Goal: Task Accomplishment & Management: Manage account settings

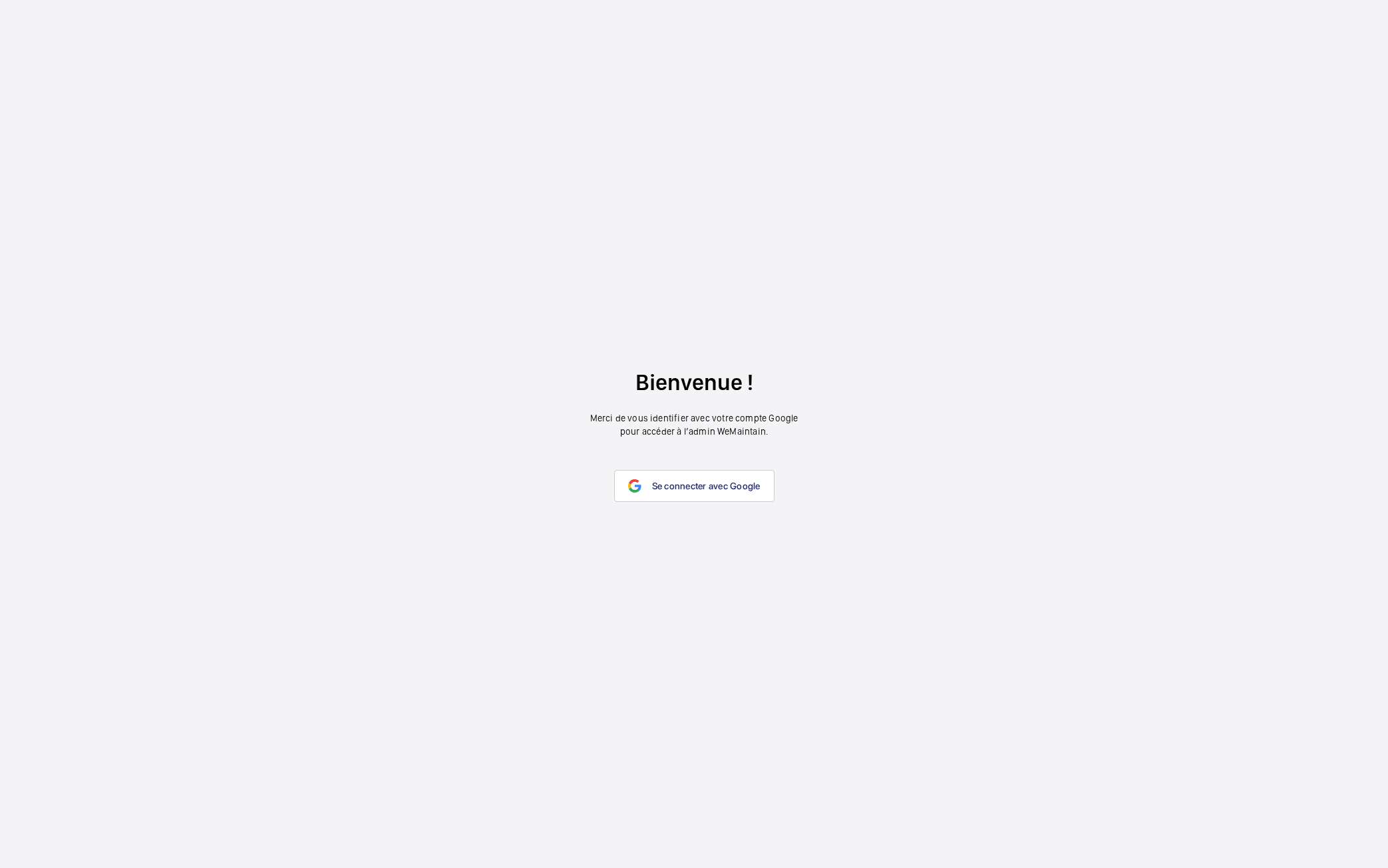
click at [1329, 383] on wm-front-google-login "Bienvenue ! Merci de vous identifier avec votre compte Google pour accéder à l’…" at bounding box center [694, 434] width 1388 height 868
click at [709, 488] on span "Se connecter avec Google" at bounding box center [707, 486] width 109 height 11
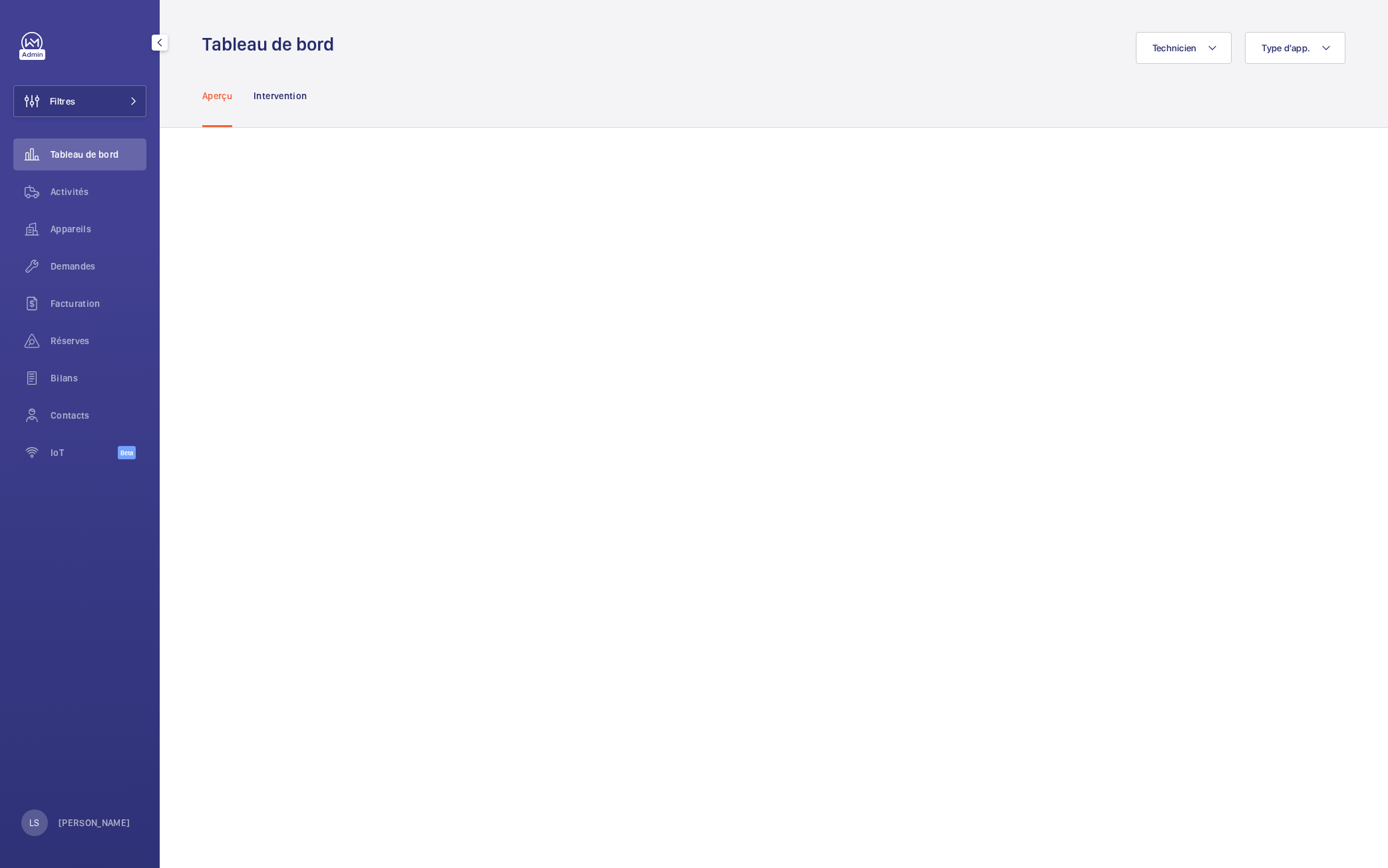
click at [73, 811] on div "LS Lionel Suss" at bounding box center [76, 823] width 109 height 26
click at [92, 772] on p "Localité : Royaume-Uni" at bounding box center [95, 768] width 122 height 14
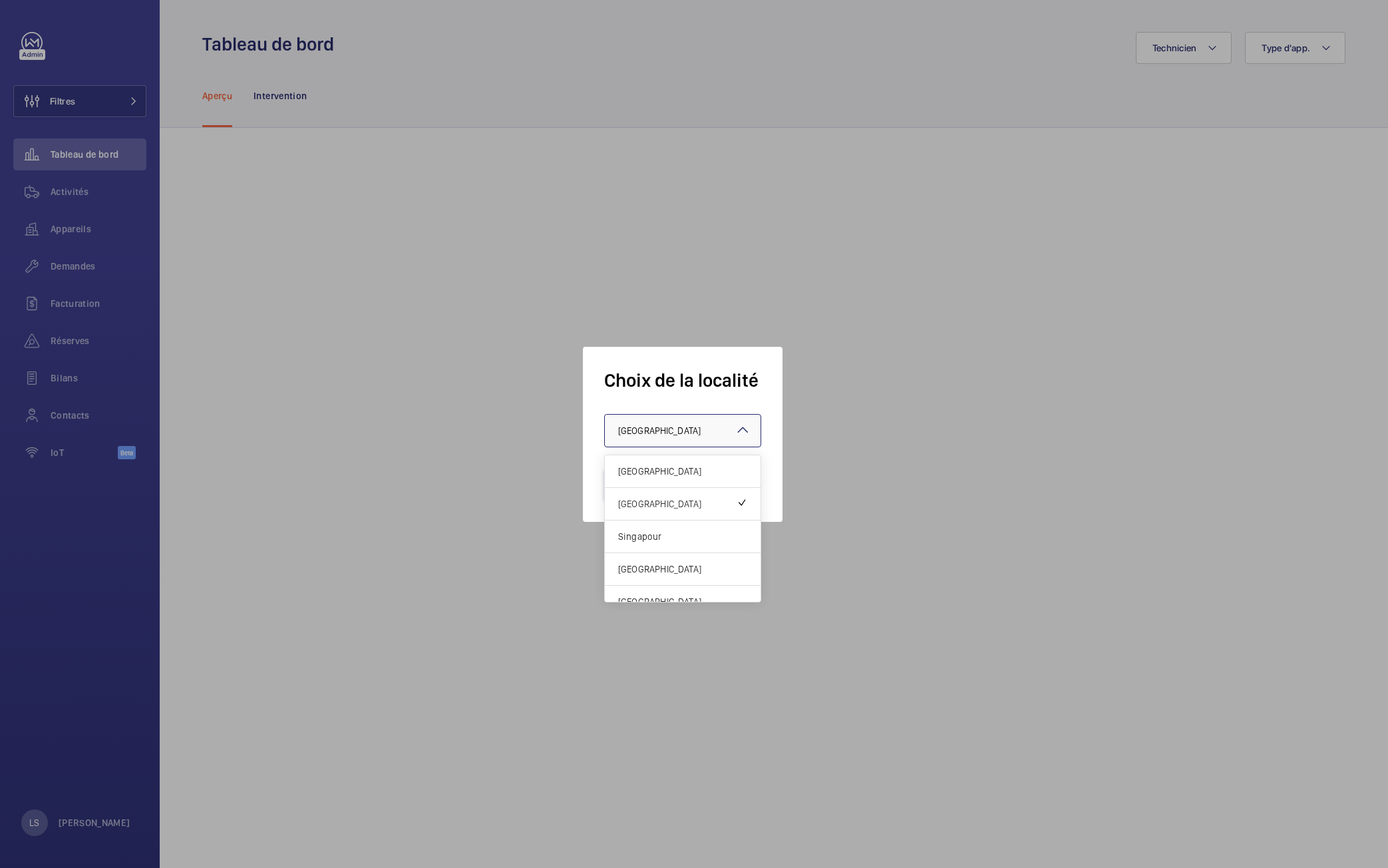
click at [676, 420] on div at bounding box center [683, 430] width 156 height 32
click at [665, 537] on span "Singapour" at bounding box center [683, 537] width 129 height 14
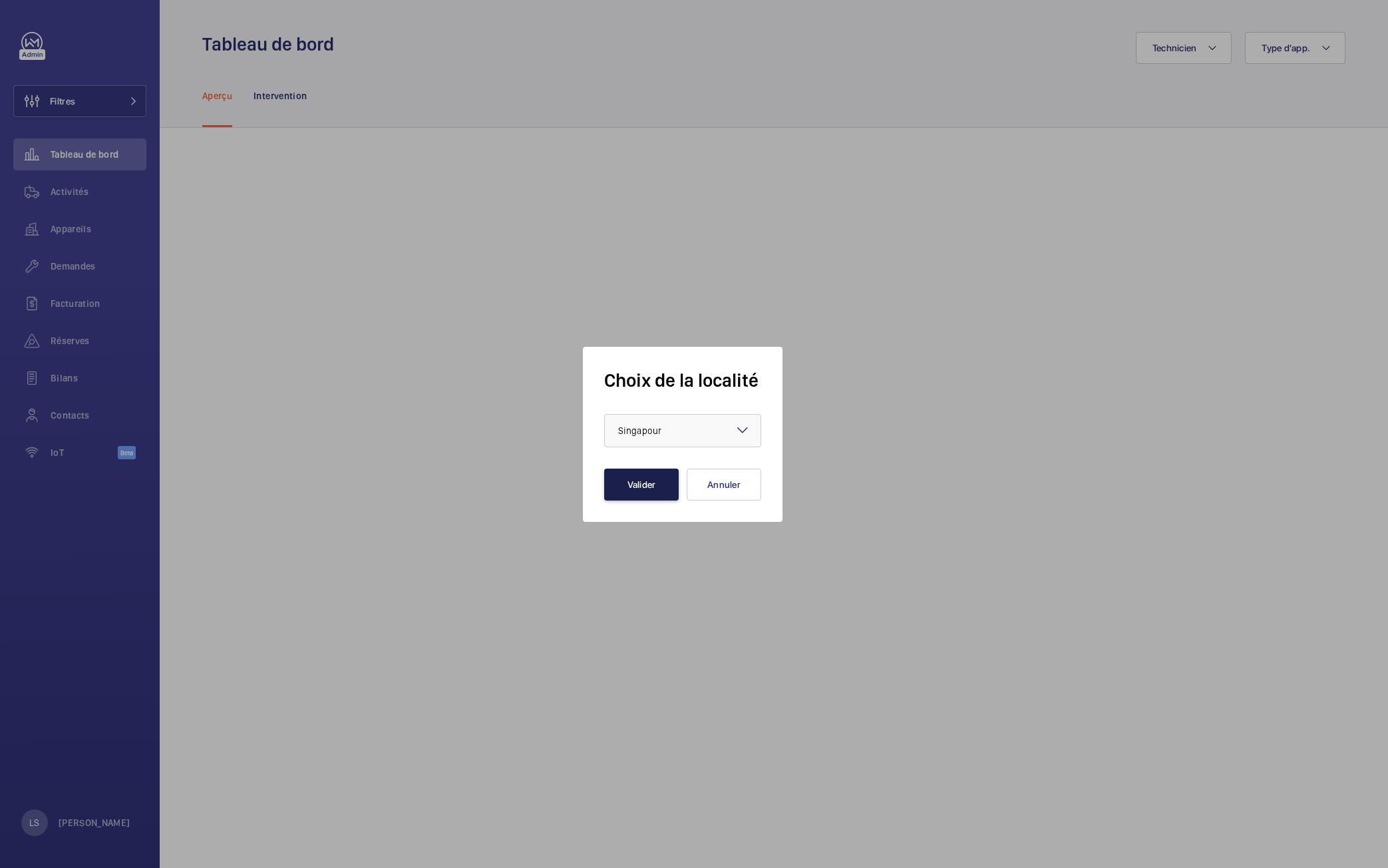
click at [636, 480] on button "Valider" at bounding box center [641, 485] width 75 height 32
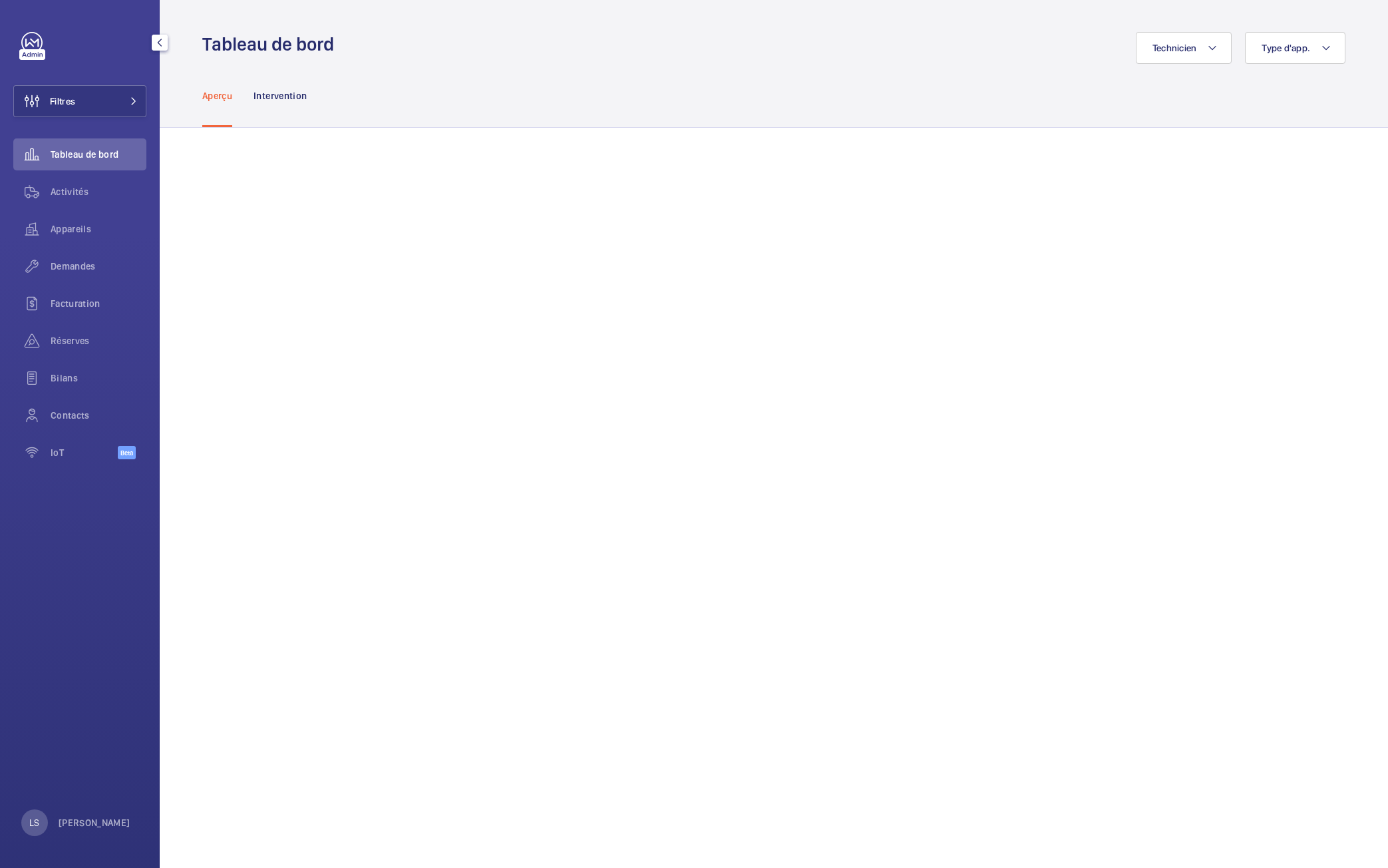
click at [57, 602] on div "Filtres Tableau de bord Activités Appareils Demandes Facturation Réserves Bilan…" at bounding box center [79, 434] width 160 height 868
click at [72, 824] on p "[PERSON_NAME]" at bounding box center [94, 823] width 72 height 14
click at [88, 746] on p "Langue : Français" at bounding box center [95, 744] width 122 height 14
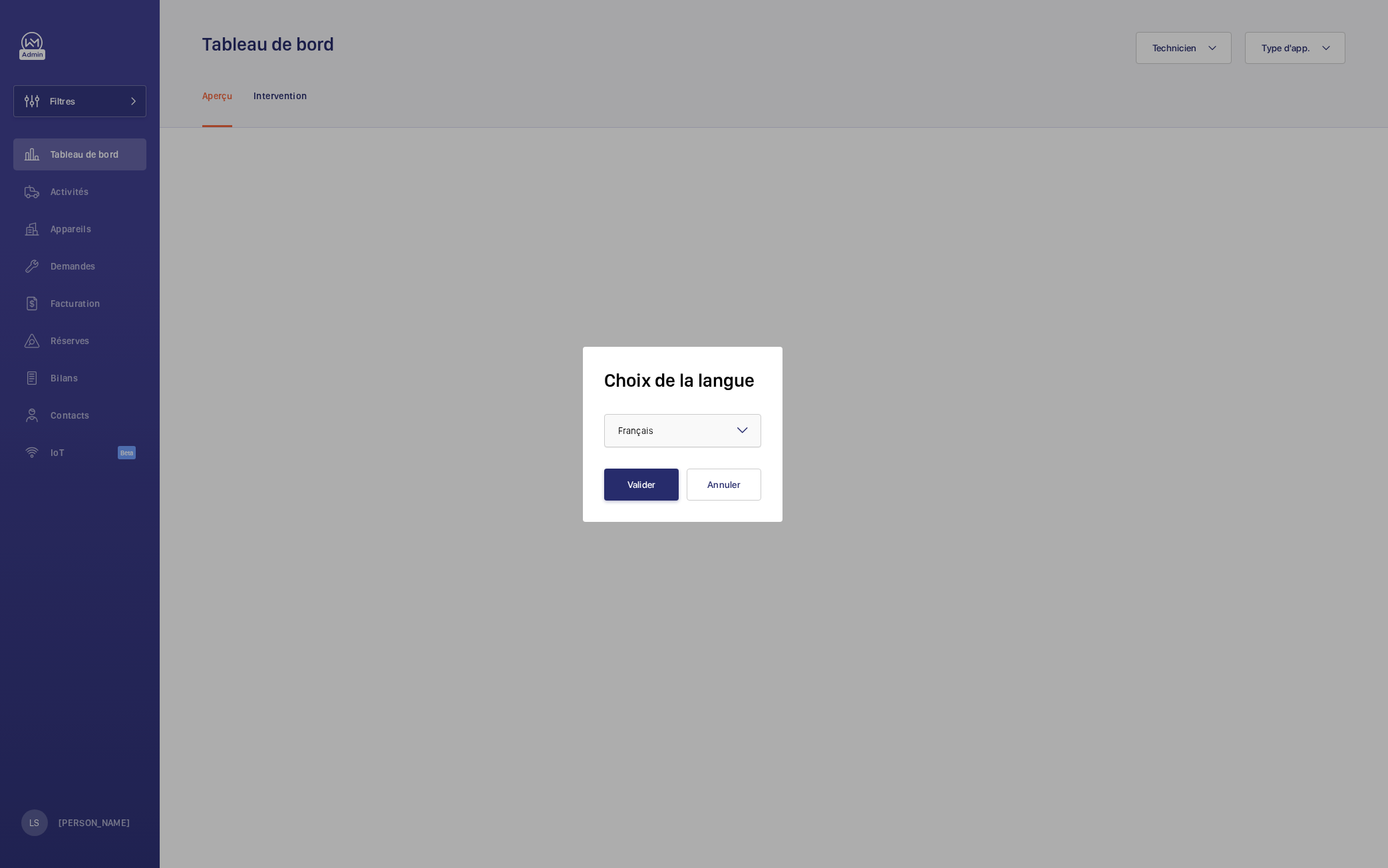
click at [674, 443] on div at bounding box center [683, 430] width 156 height 32
click at [668, 471] on span "English" at bounding box center [683, 472] width 129 height 14
click at [656, 488] on button "Valider" at bounding box center [641, 485] width 75 height 32
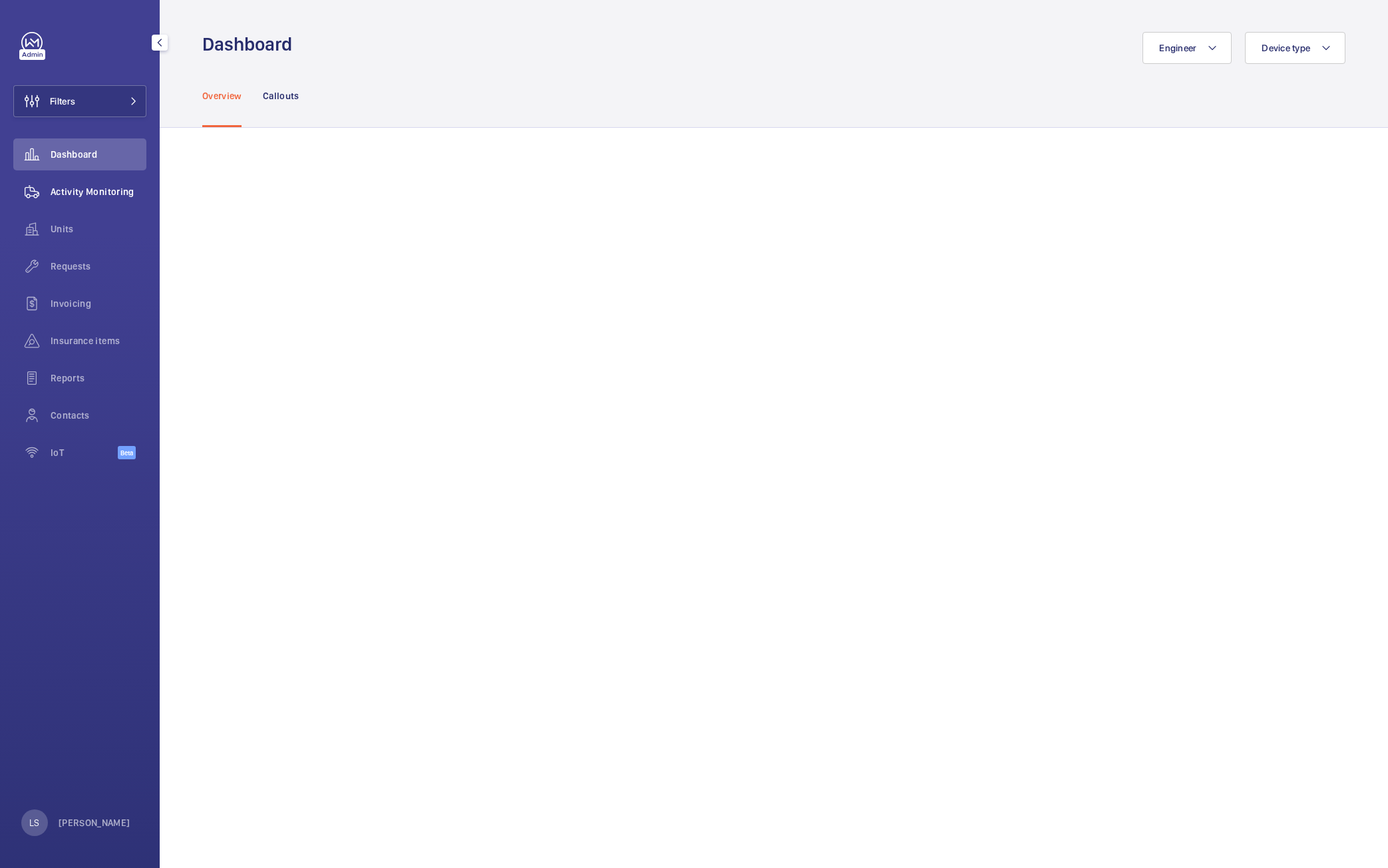
click at [65, 187] on span "Activity Monitoring" at bounding box center [98, 192] width 96 height 14
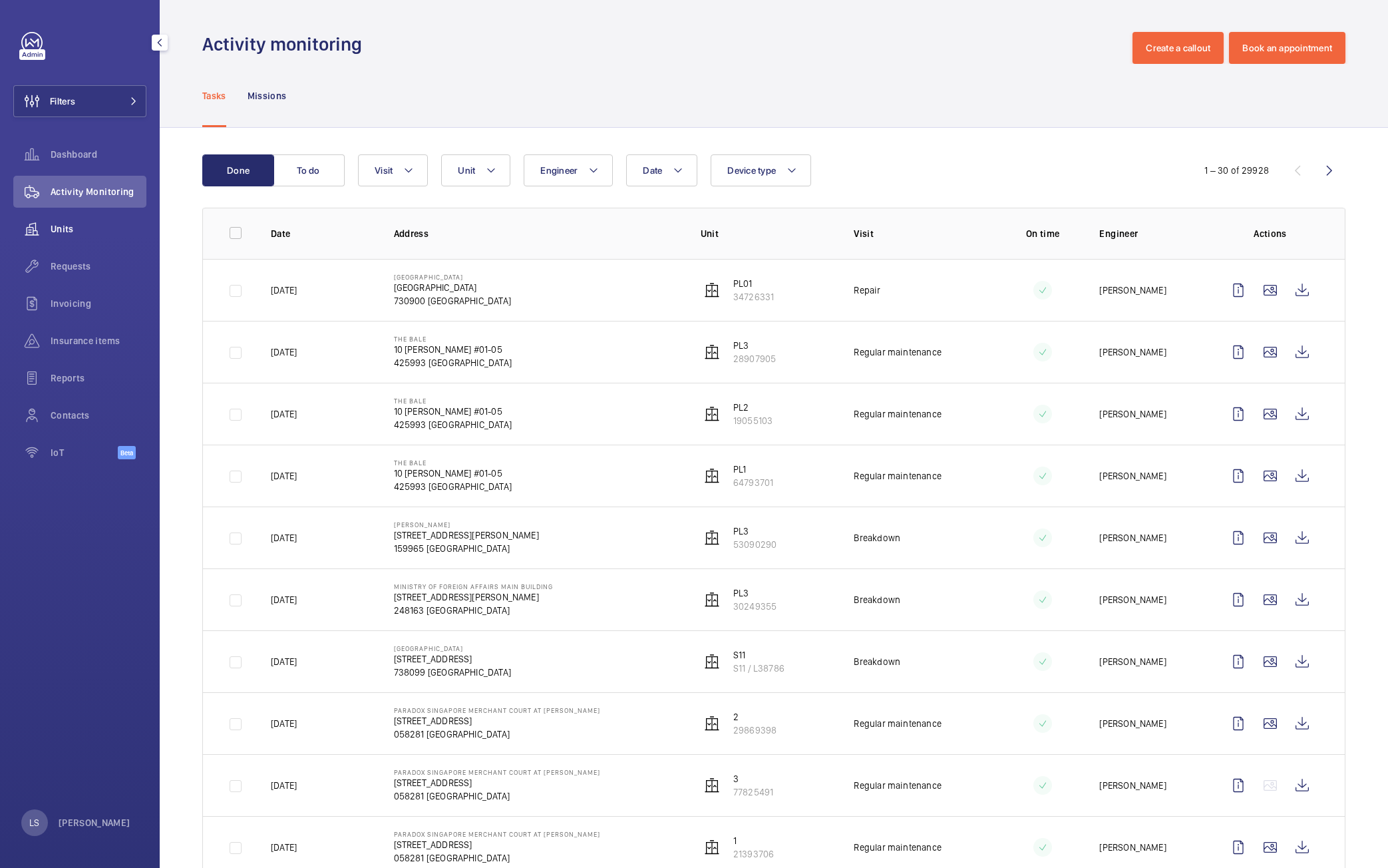
click at [57, 231] on span "Units" at bounding box center [98, 229] width 96 height 14
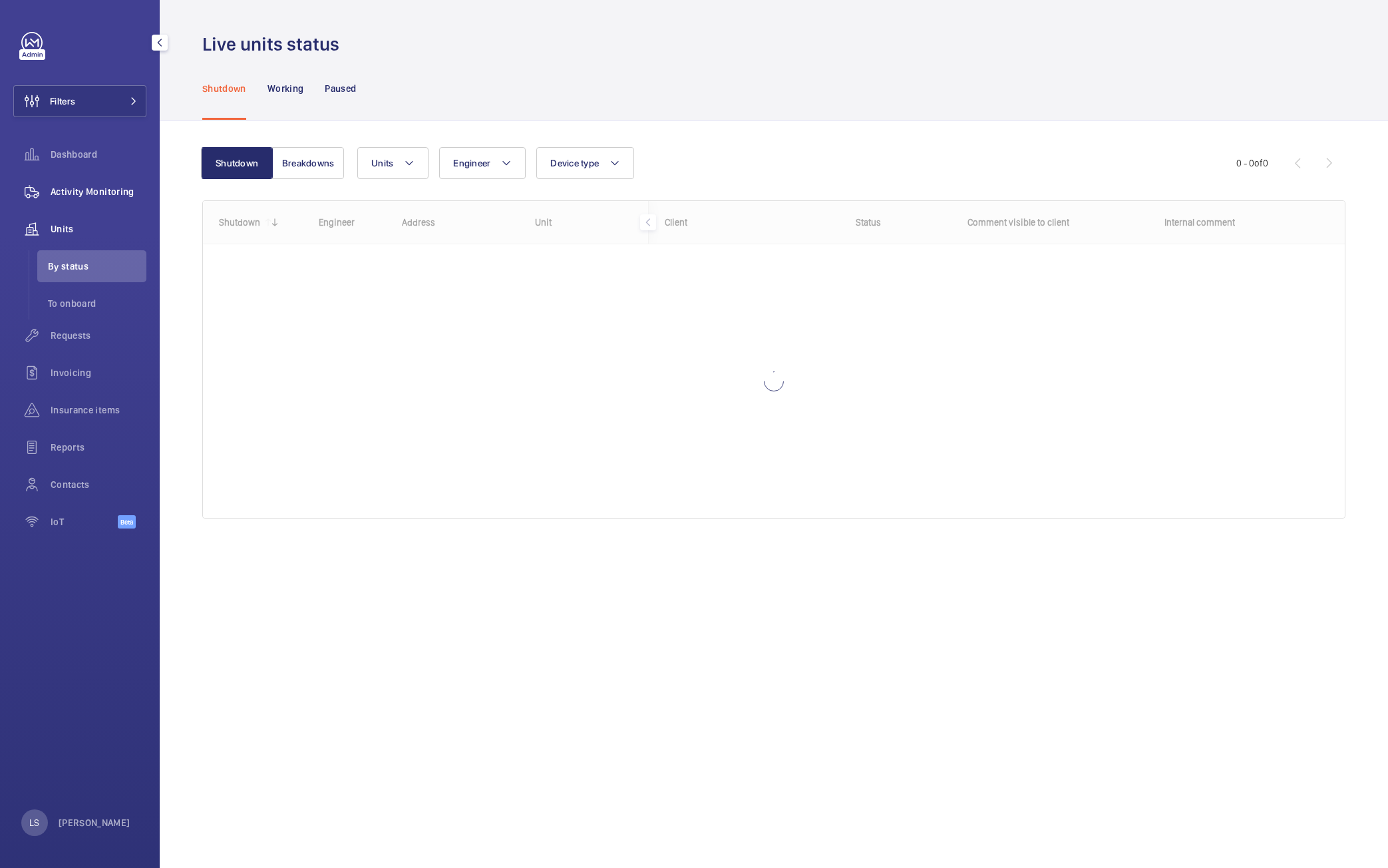
click at [57, 192] on span "Activity Monitoring" at bounding box center [98, 192] width 96 height 14
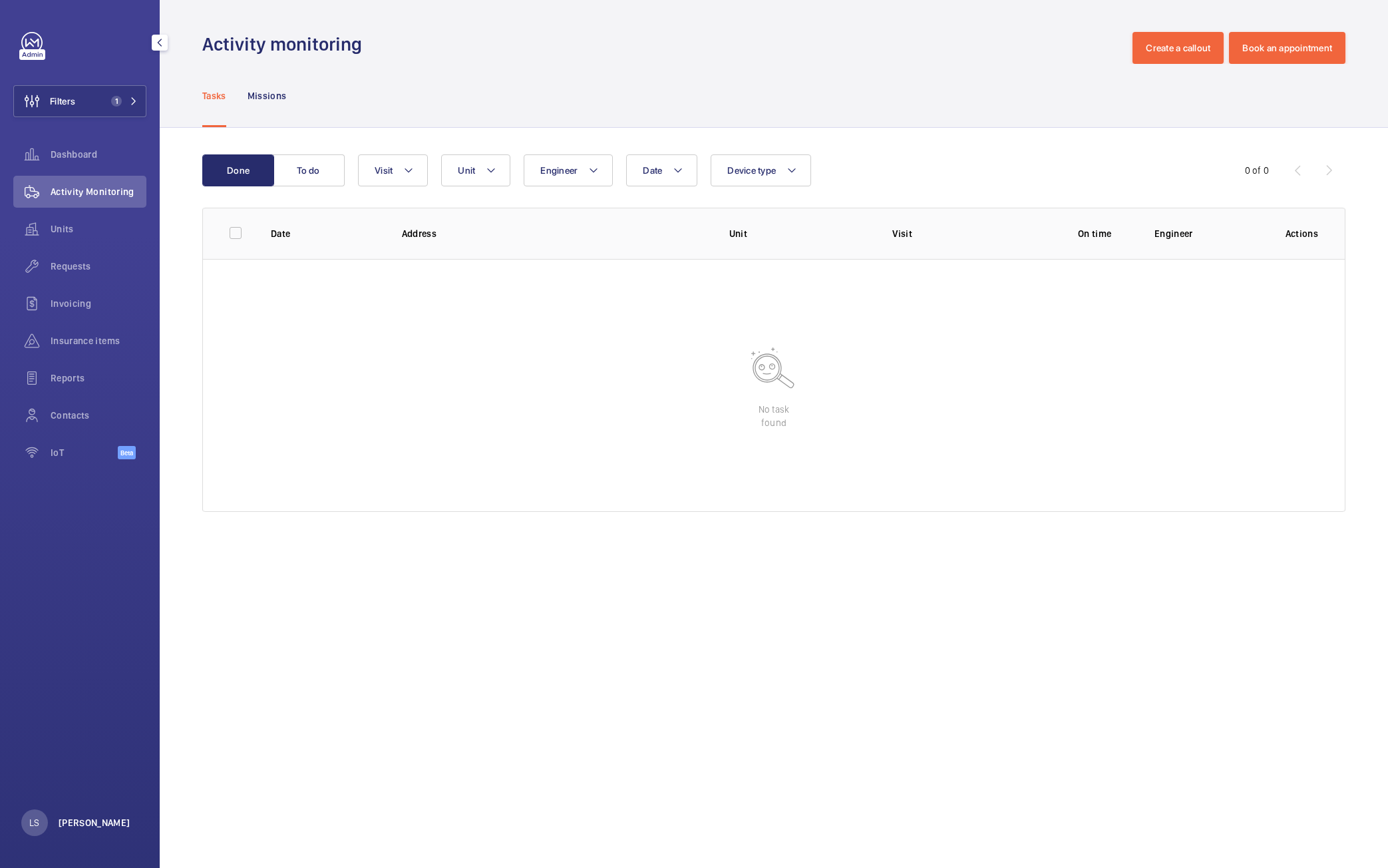
click at [77, 825] on p "[PERSON_NAME]" at bounding box center [94, 823] width 72 height 14
click at [88, 771] on p "Territory : Singapour" at bounding box center [97, 768] width 125 height 14
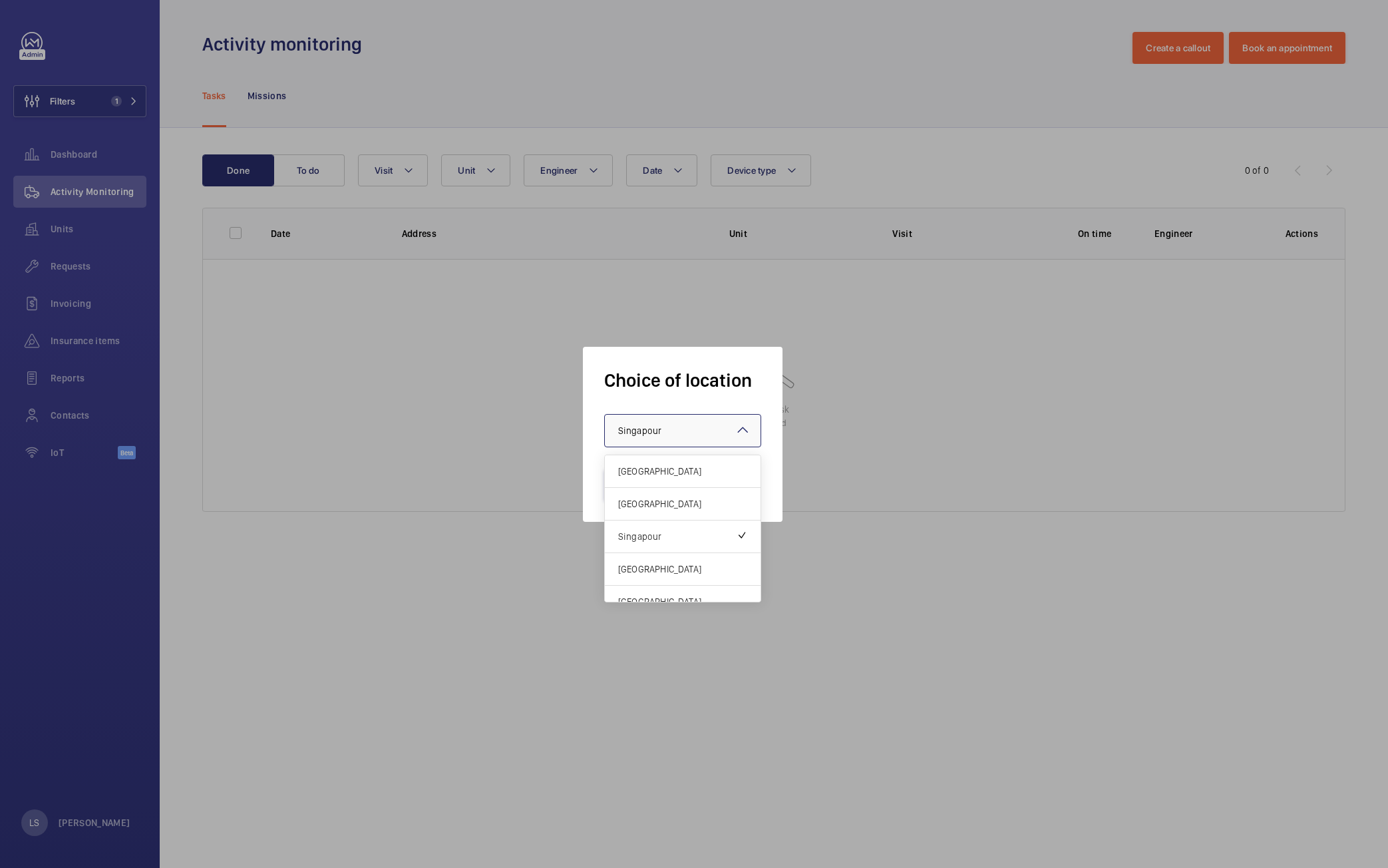
click at [714, 414] on div at bounding box center [683, 430] width 156 height 32
click at [664, 547] on span "Hong Kong" at bounding box center [683, 553] width 129 height 14
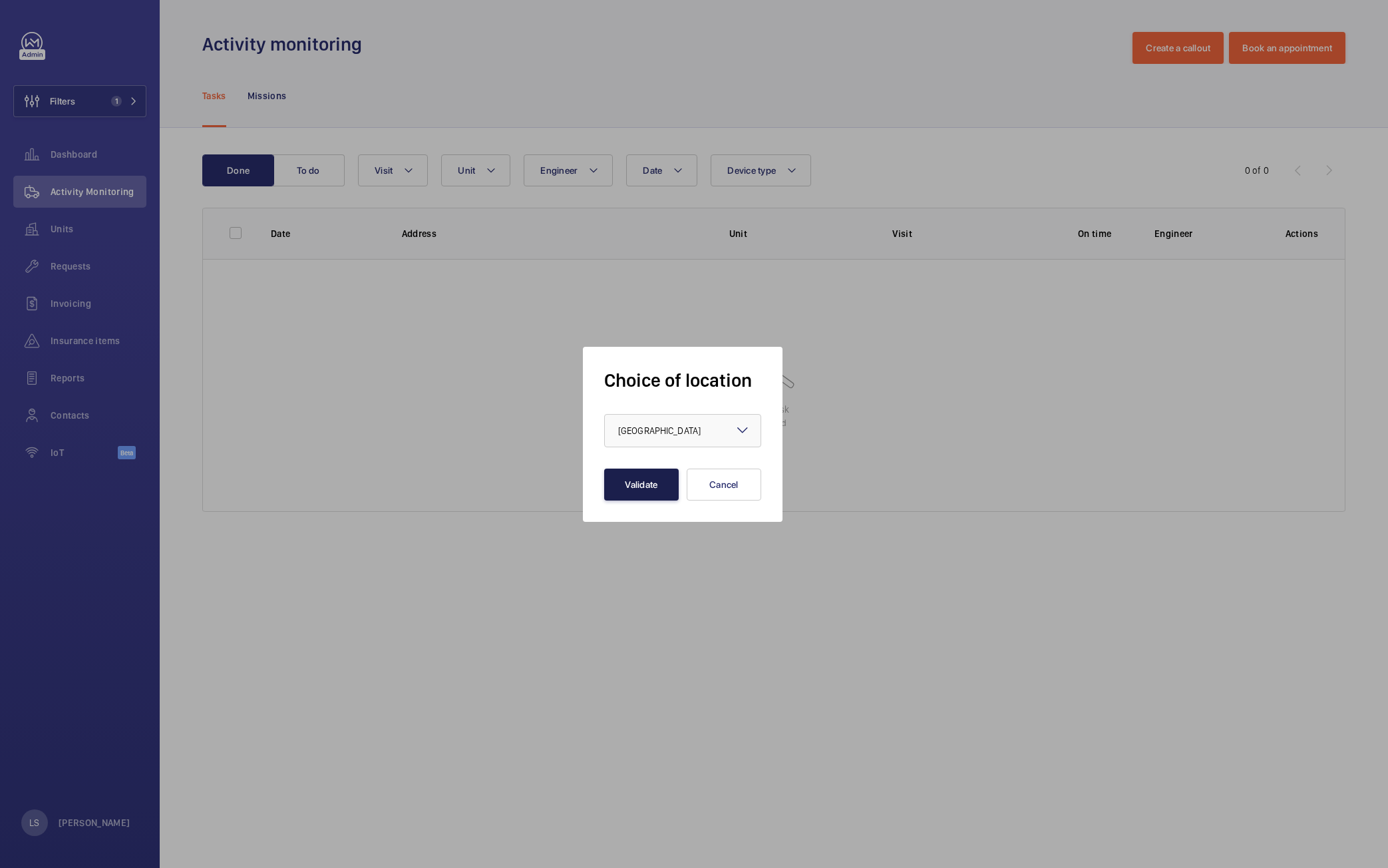
click at [636, 487] on button "Validate" at bounding box center [641, 485] width 75 height 32
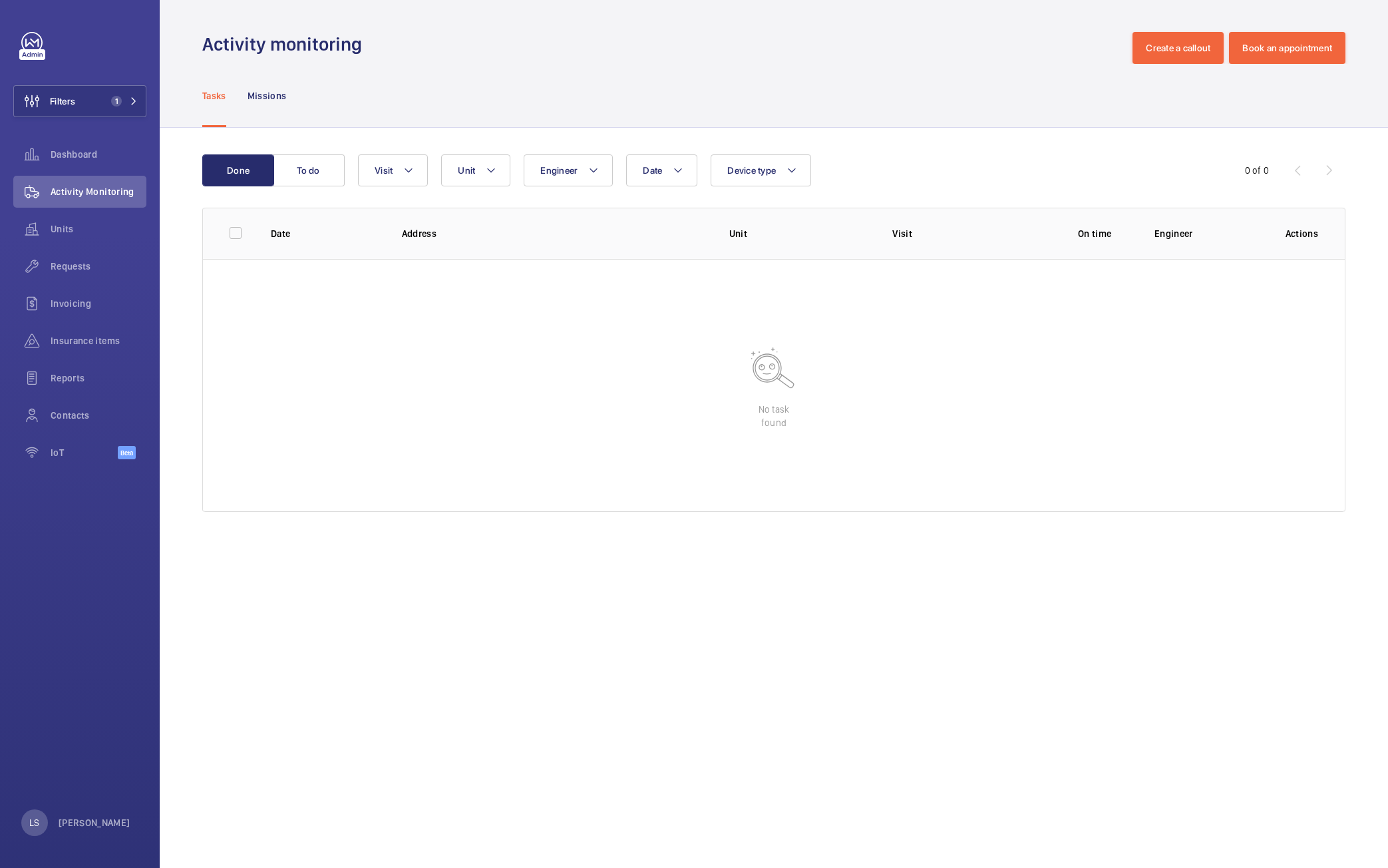
click at [1038, 662] on wm-front-admin-operations-monitoring "Activity monitoring Create a callout Book an appointment Tasks Missions Done To…" at bounding box center [773, 434] width 1228 height 868
click at [78, 813] on div "LS [PERSON_NAME]" at bounding box center [76, 823] width 109 height 26
click at [88, 830] on div at bounding box center [694, 434] width 1388 height 868
click at [95, 822] on p "[PERSON_NAME]" at bounding box center [94, 823] width 72 height 14
click at [89, 765] on p "Territory : Hong Kong" at bounding box center [97, 768] width 125 height 14
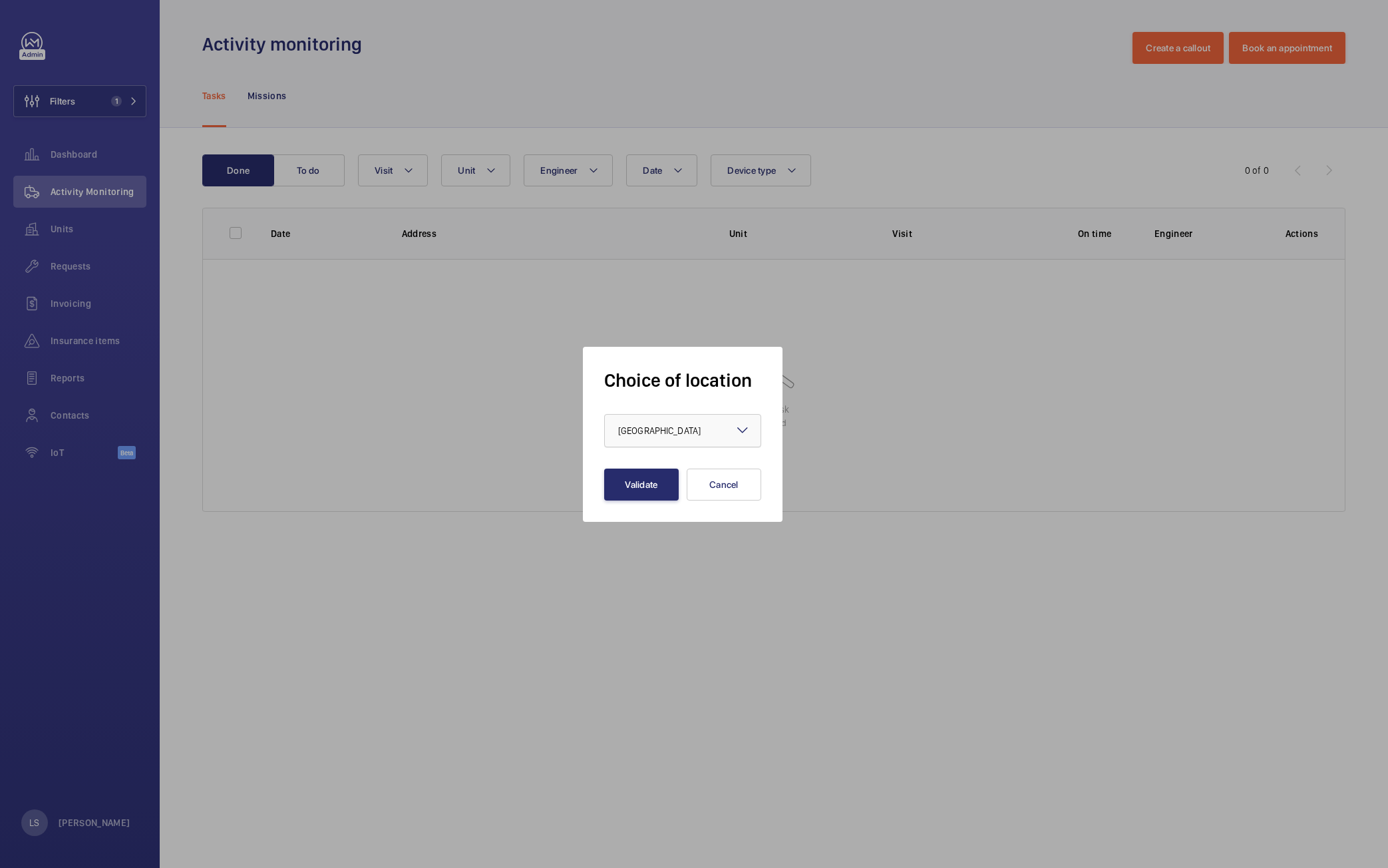
click at [671, 426] on div "× Hong Kong" at bounding box center [676, 431] width 116 height 14
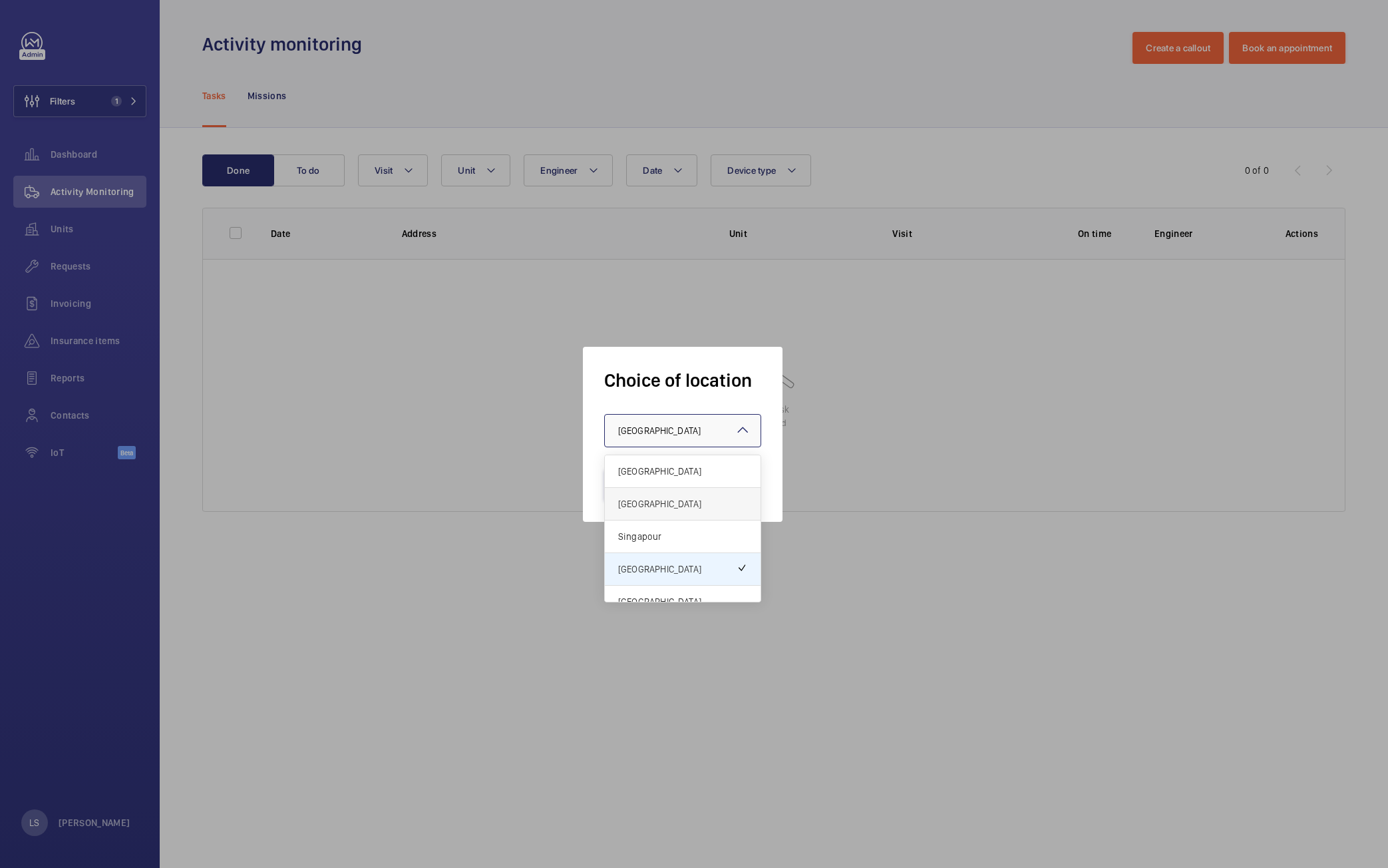
click at [665, 499] on span "[GEOGRAPHIC_DATA]" at bounding box center [683, 504] width 129 height 14
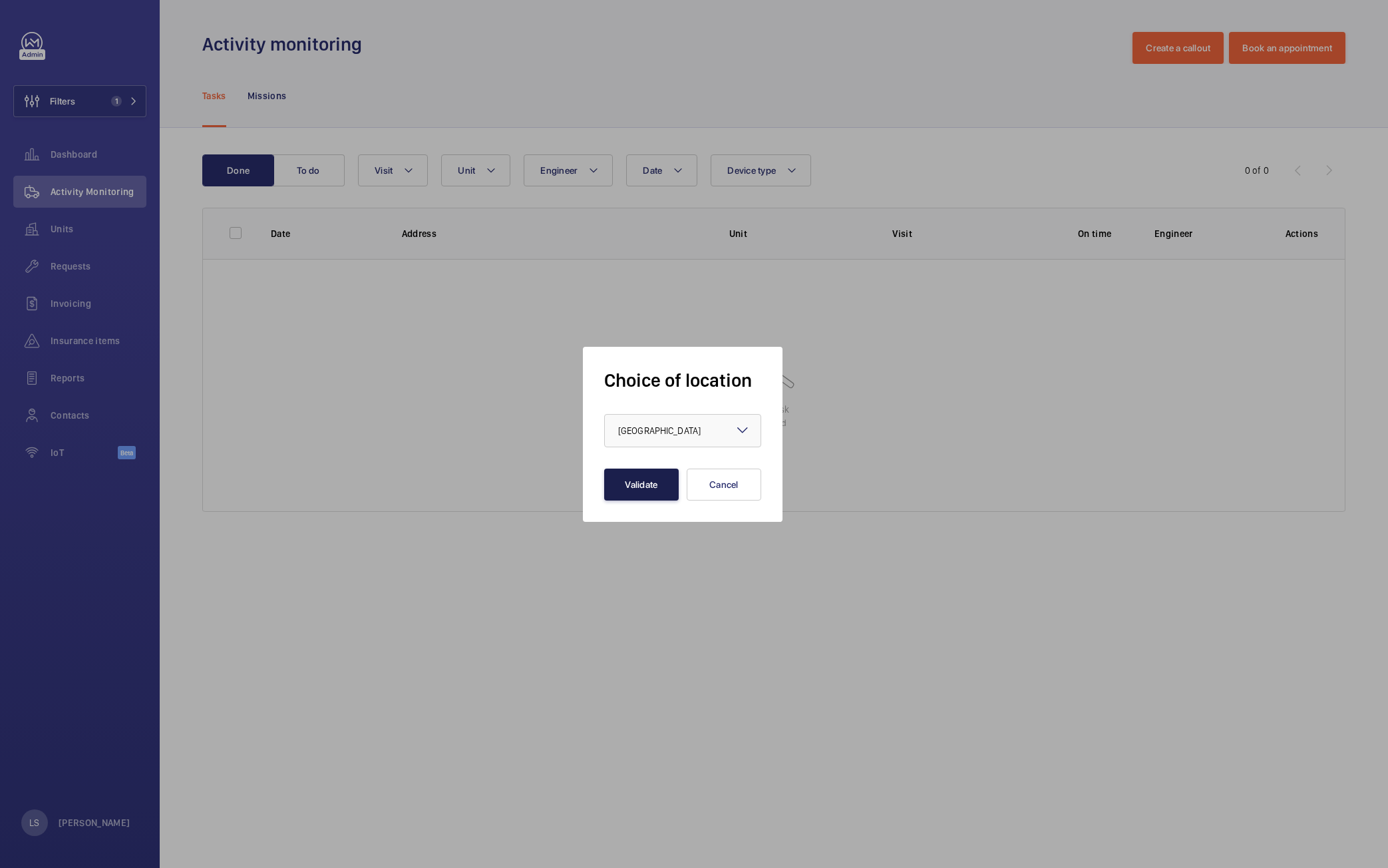
click at [636, 488] on button "Validate" at bounding box center [641, 485] width 75 height 32
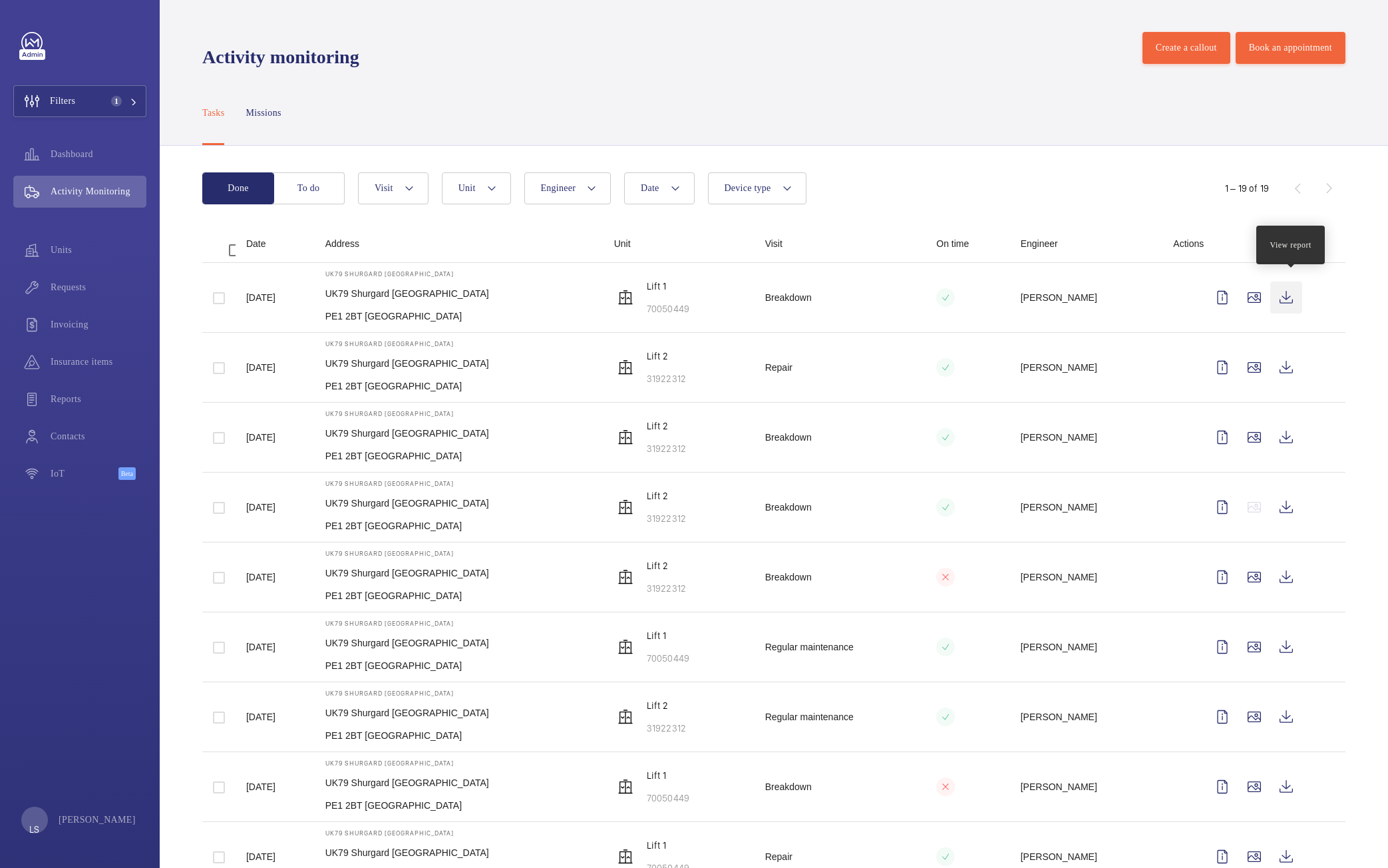
click at [1294, 289] on wm-front-icon-button at bounding box center [1287, 297] width 32 height 32
click at [1235, 297] on wm-front-icon-button at bounding box center [1222, 297] width 32 height 32
click at [1256, 292] on wm-front-icon-button at bounding box center [1254, 297] width 32 height 32
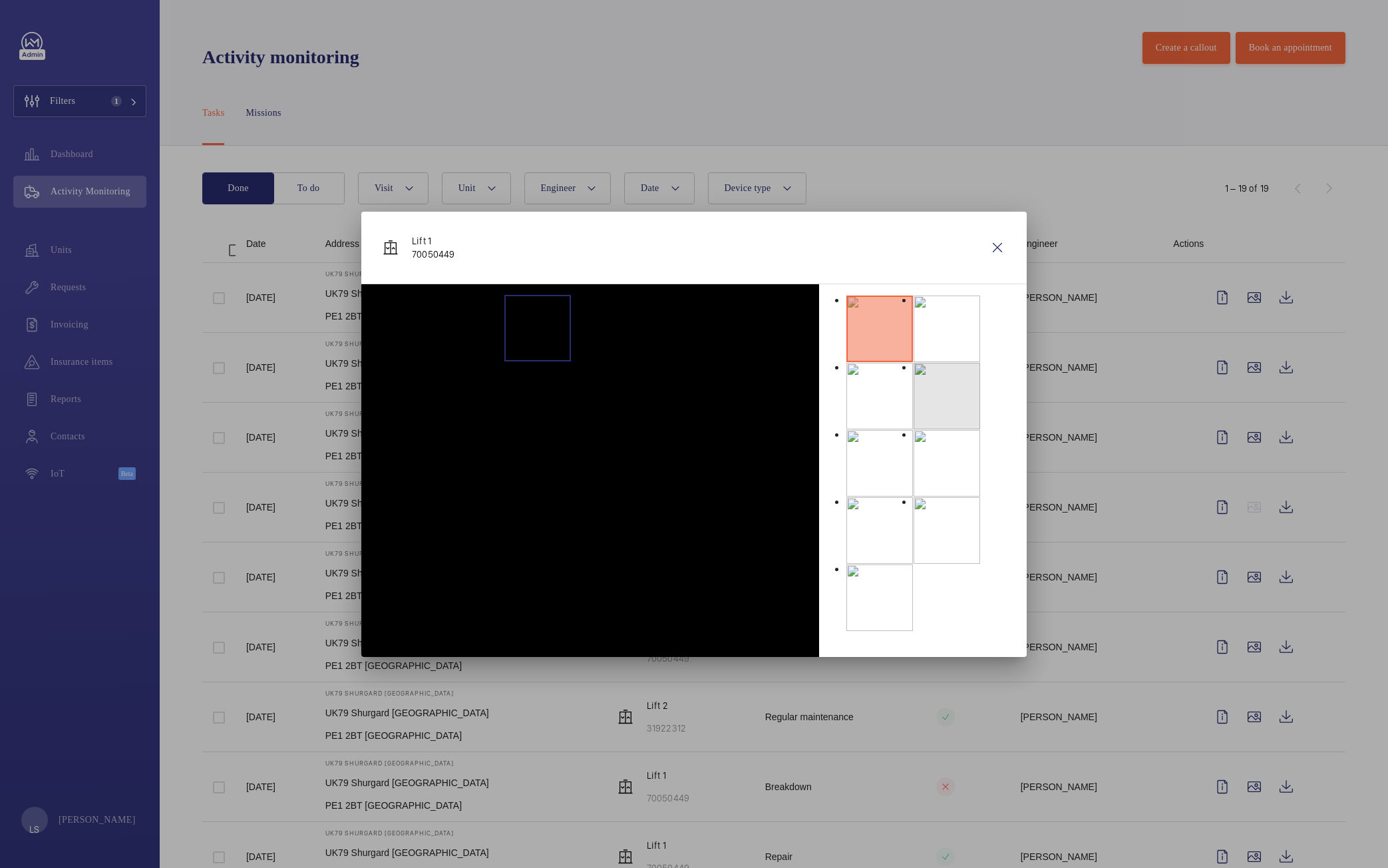
click at [914, 363] on li at bounding box center [947, 396] width 67 height 67
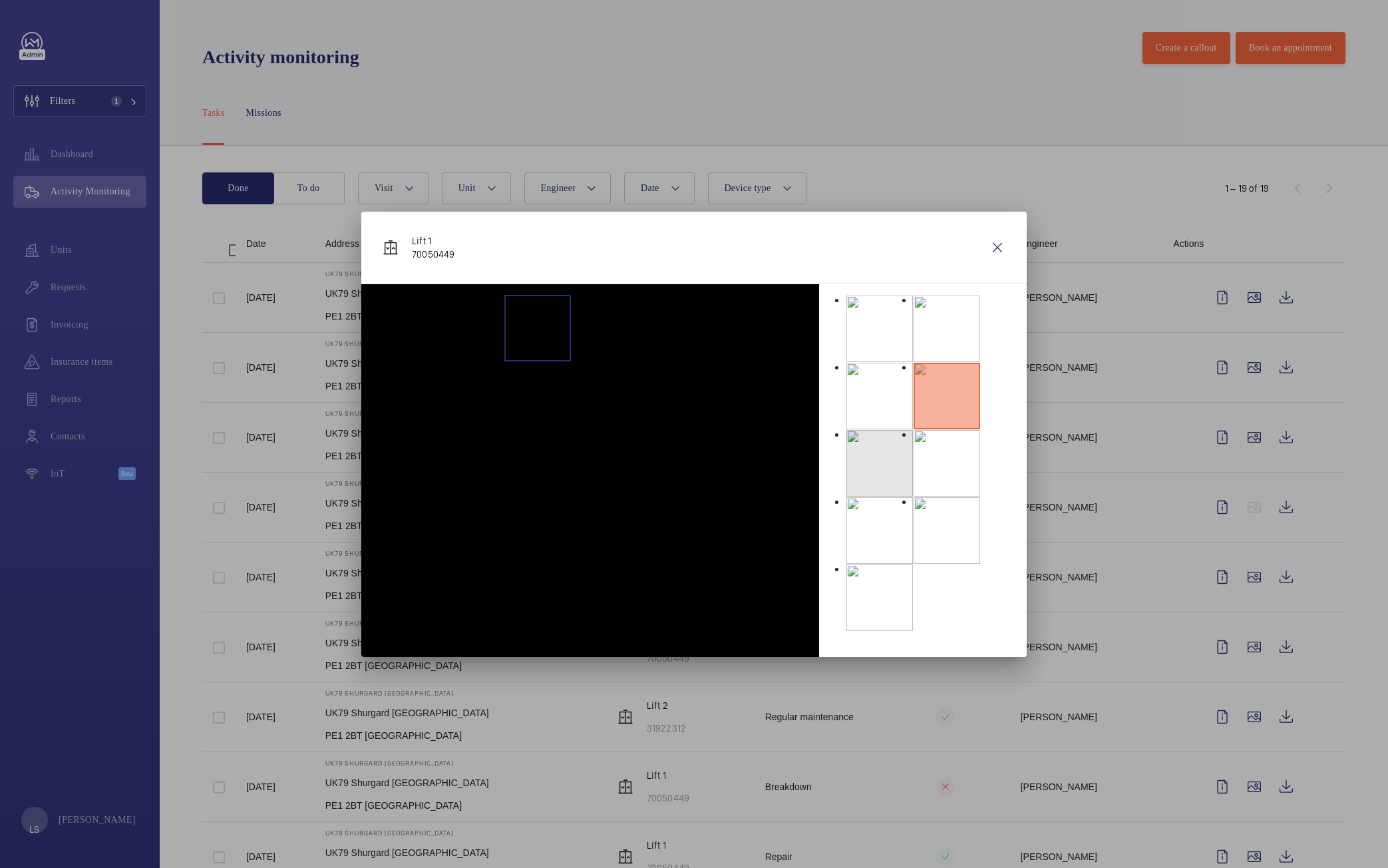
click at [913, 430] on li at bounding box center [880, 463] width 67 height 67
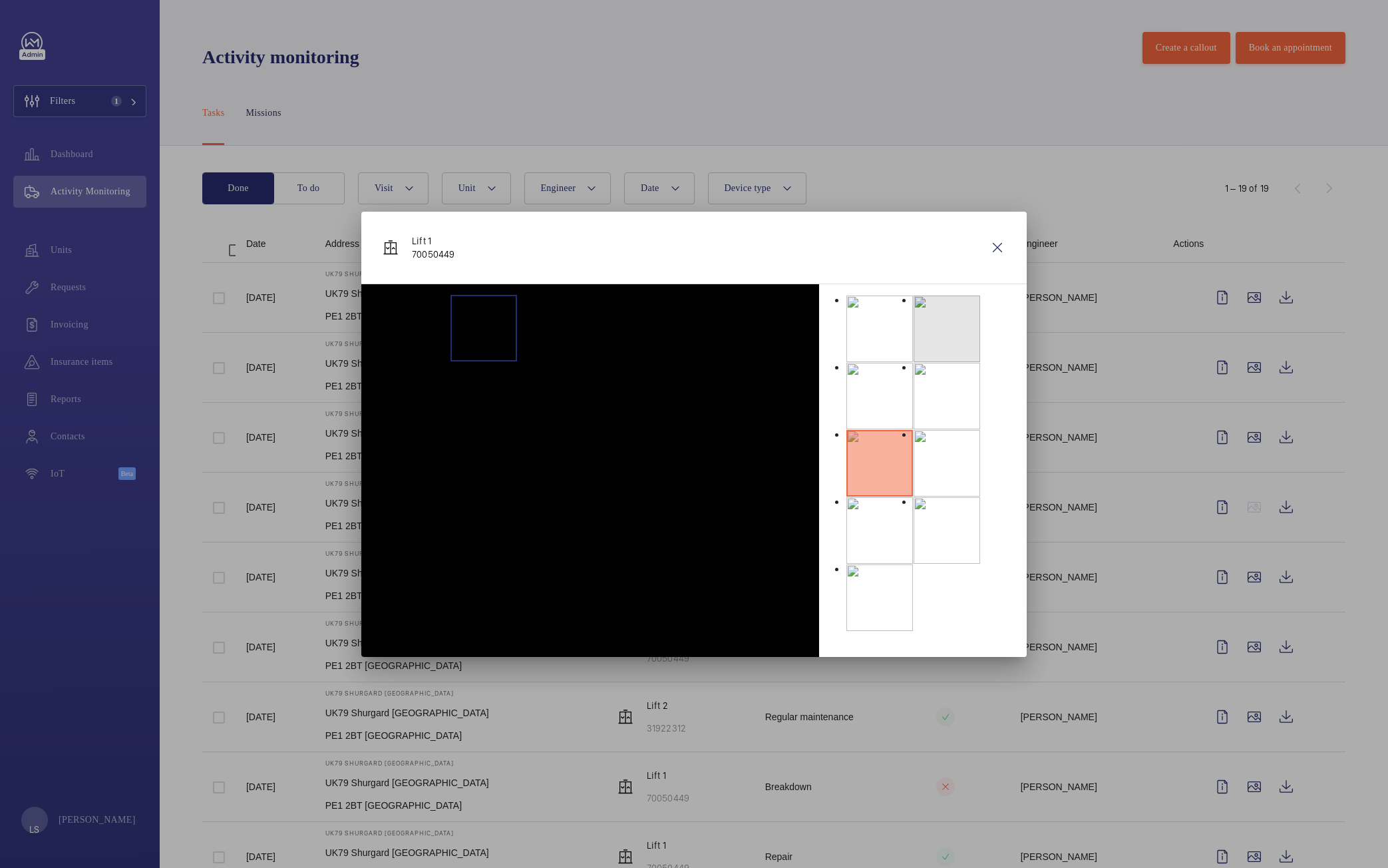
click at [946, 322] on li at bounding box center [947, 329] width 67 height 67
click at [901, 430] on li at bounding box center [880, 463] width 67 height 67
click at [914, 392] on li at bounding box center [947, 396] width 67 height 67
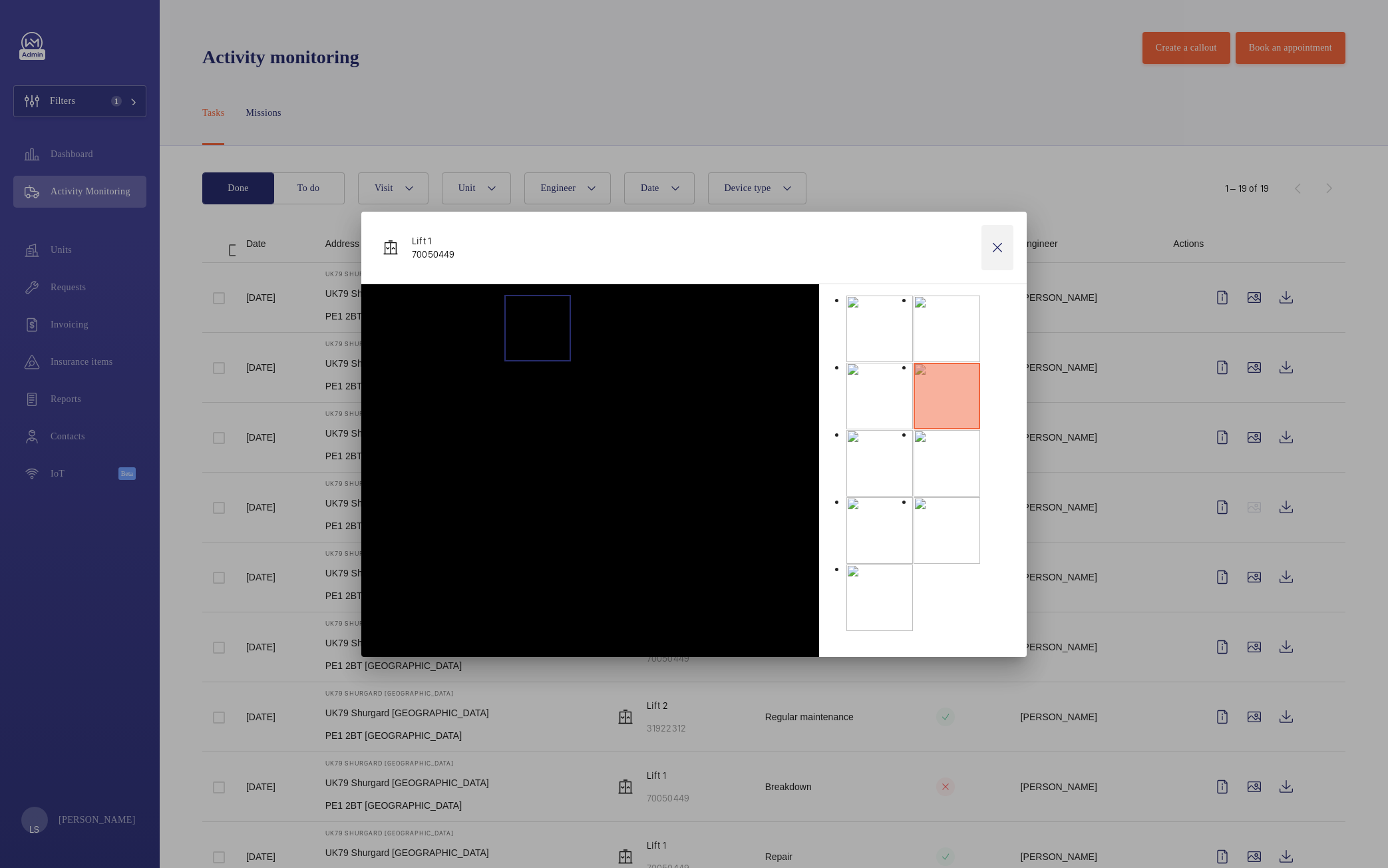
click at [994, 256] on wm-front-icon-button at bounding box center [998, 248] width 32 height 45
